Goal: Task Accomplishment & Management: Use online tool/utility

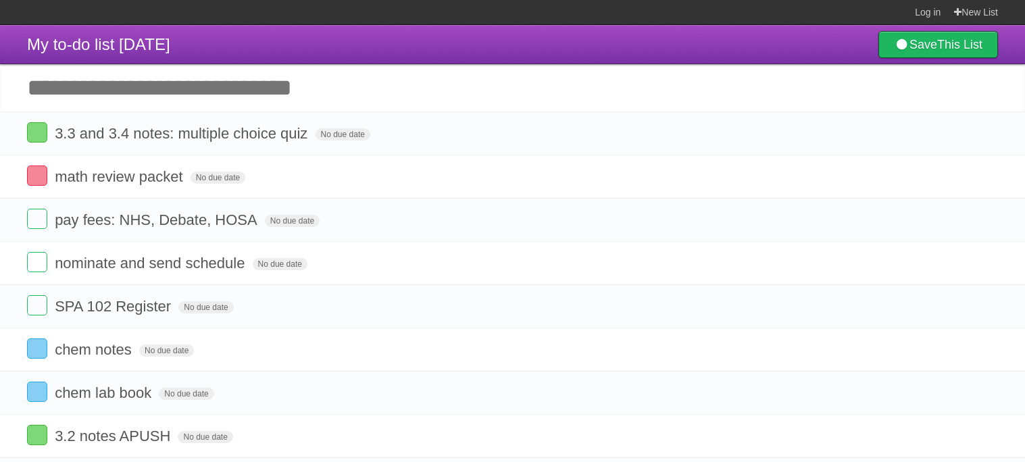
scroll to position [38, 0]
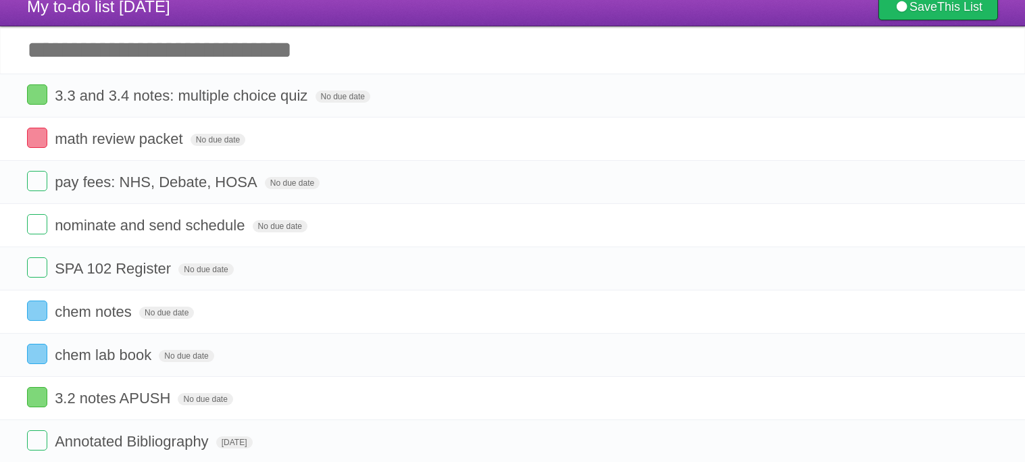
click at [296, 54] on input "Add another task" at bounding box center [512, 49] width 1025 height 47
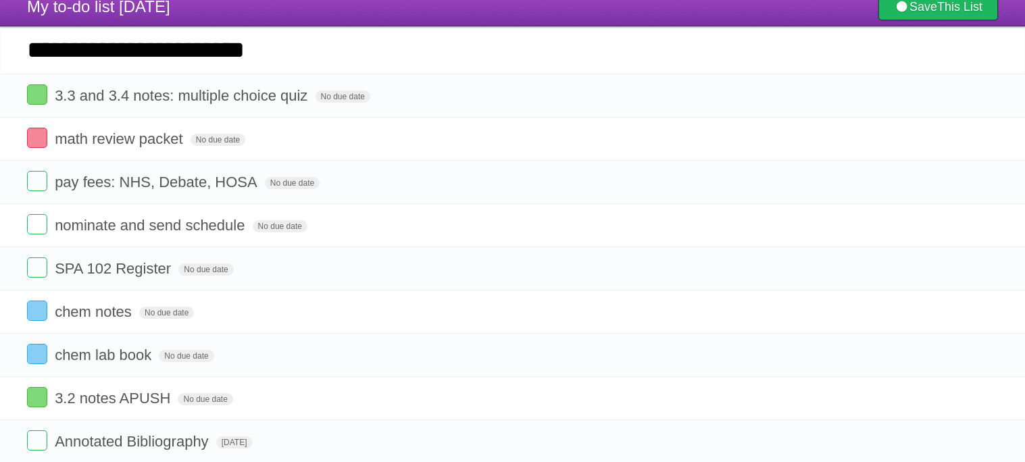
type input "**********"
click input "*********" at bounding box center [0, 0] width 0 height 0
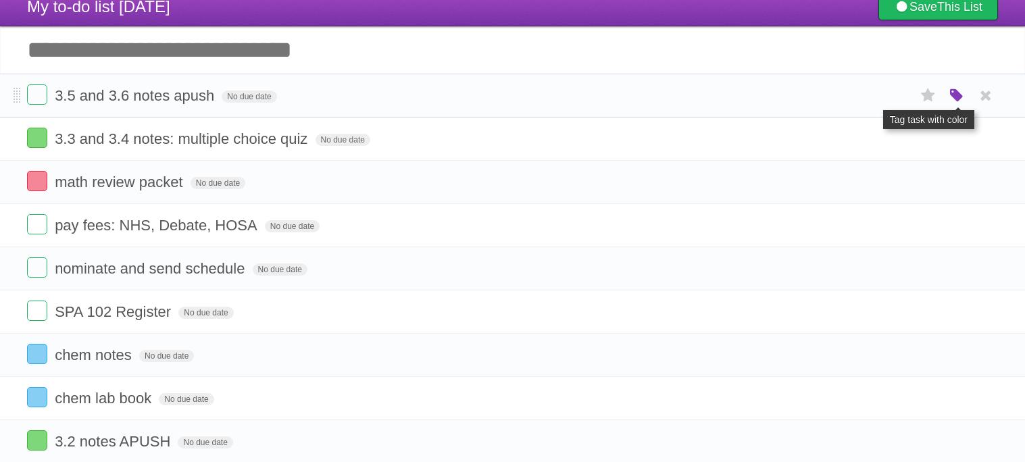
click at [955, 93] on icon "button" at bounding box center [956, 96] width 19 height 18
click at [868, 95] on label "Green" at bounding box center [861, 95] width 15 height 15
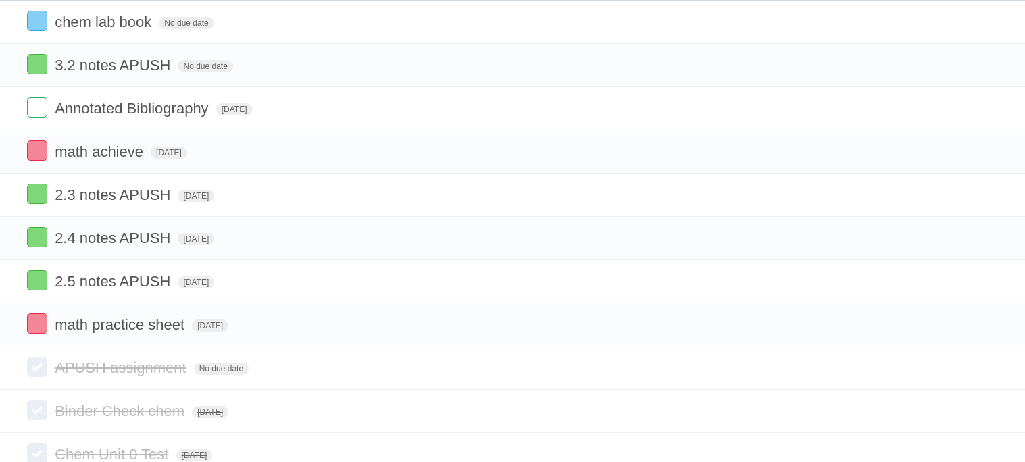
scroll to position [419, 0]
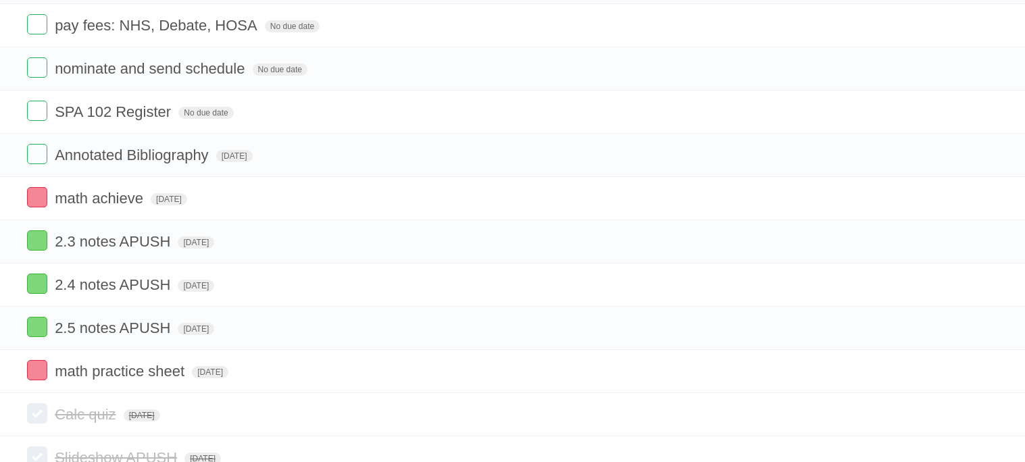
scroll to position [332, 0]
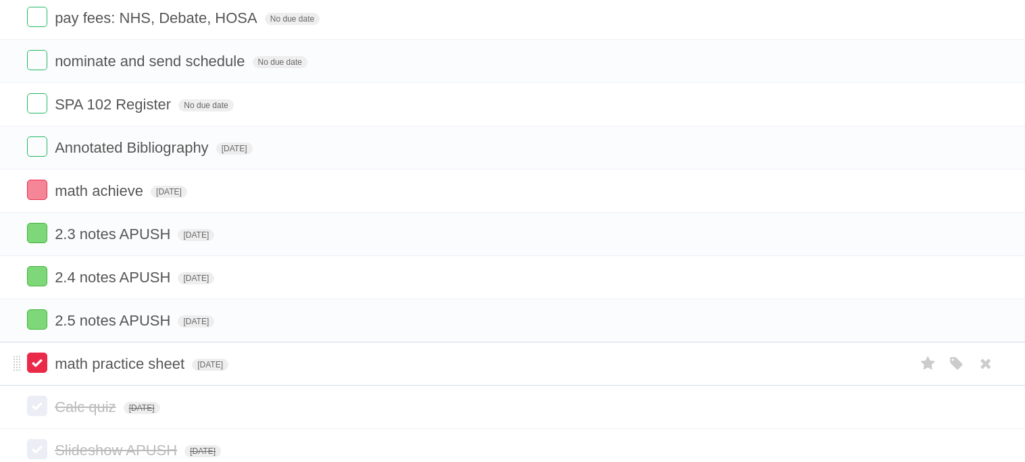
click at [37, 373] on label at bounding box center [37, 363] width 20 height 20
click at [34, 330] on label at bounding box center [37, 319] width 20 height 20
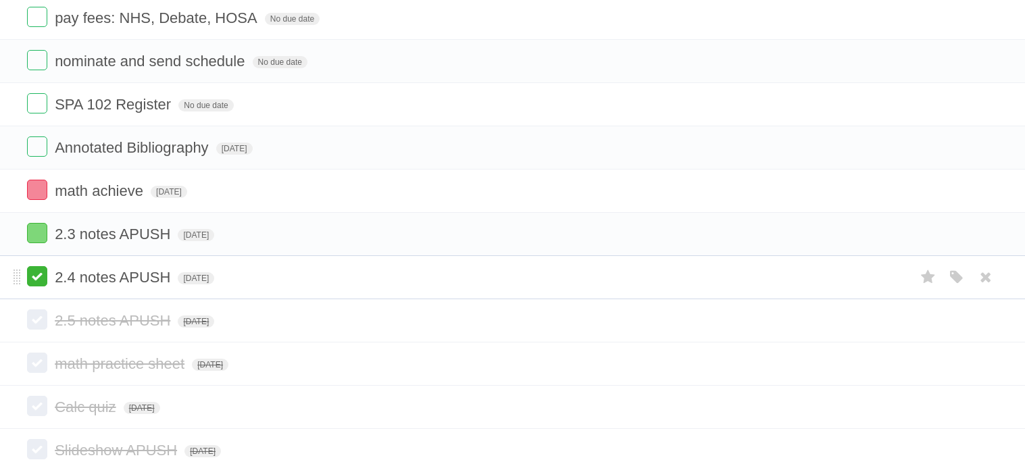
click at [42, 283] on label at bounding box center [37, 276] width 20 height 20
click at [33, 241] on label at bounding box center [37, 233] width 20 height 20
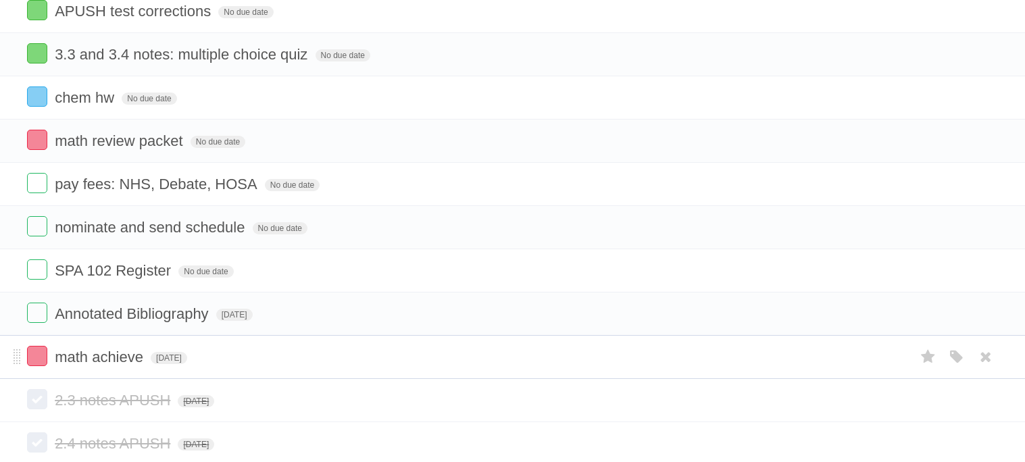
scroll to position [155, 0]
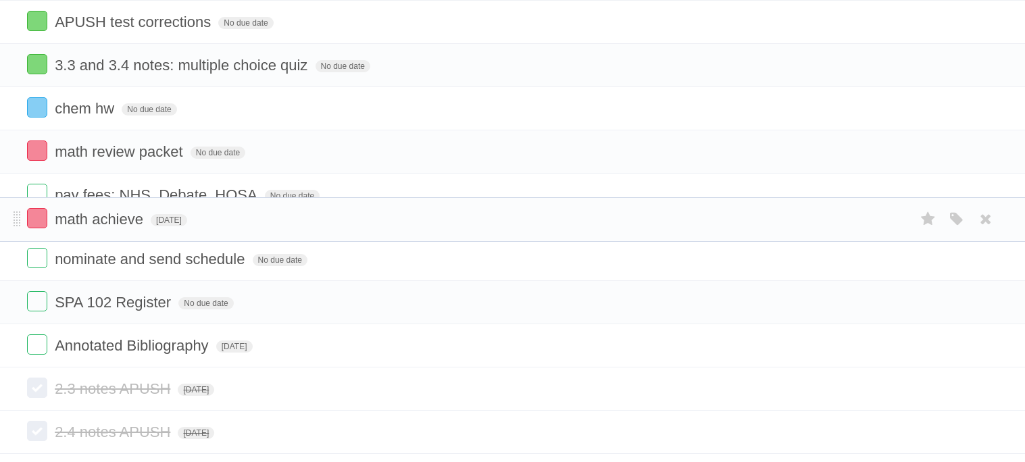
drag, startPoint x: 16, startPoint y: 374, endPoint x: 0, endPoint y: 190, distance: 184.4
